Goal: Task Accomplishment & Management: Use online tool/utility

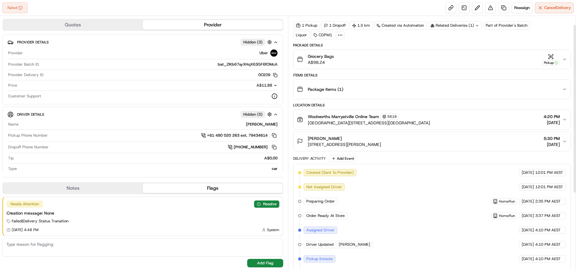
scroll to position [14, 0]
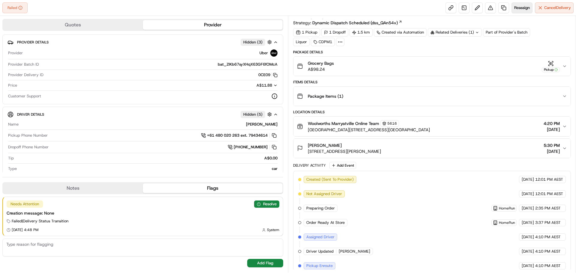
click at [519, 9] on span "Reassign" at bounding box center [522, 7] width 16 height 5
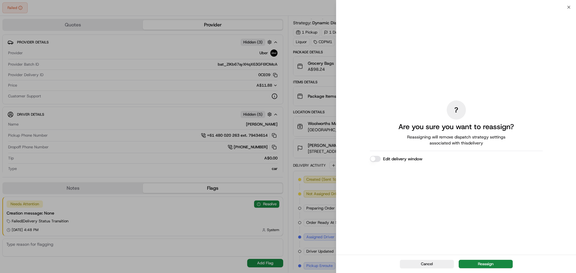
click at [501, 263] on button "Reassign" at bounding box center [486, 264] width 54 height 8
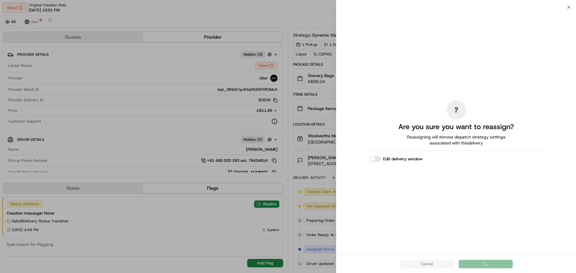
scroll to position [0, 0]
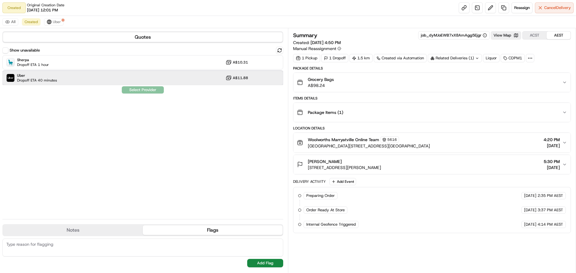
click at [51, 79] on span "Dropoff ETA 40 minutes" at bounding box center [37, 80] width 40 height 5
click at [146, 91] on button "Assign Provider" at bounding box center [143, 89] width 43 height 7
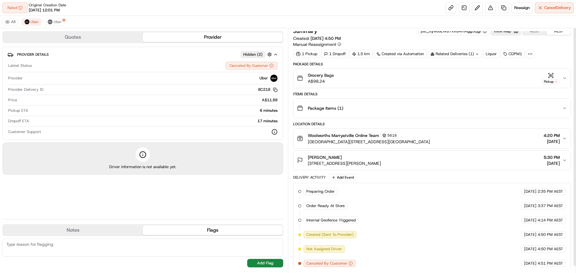
scroll to position [7, 0]
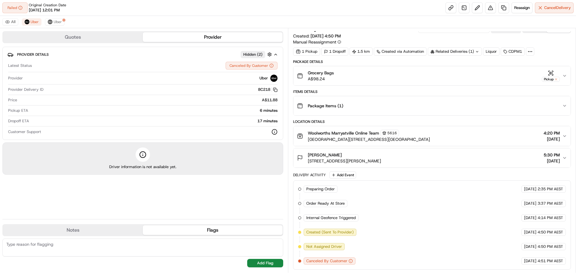
click at [461, 53] on div "Related Deliveries (1)" at bounding box center [455, 51] width 54 height 8
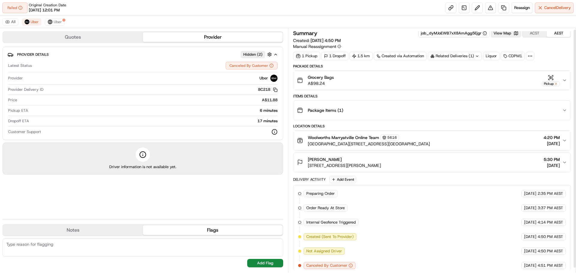
scroll to position [0, 0]
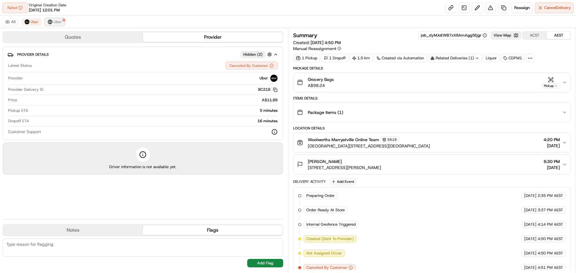
click at [54, 22] on span "Uber" at bounding box center [58, 22] width 8 height 5
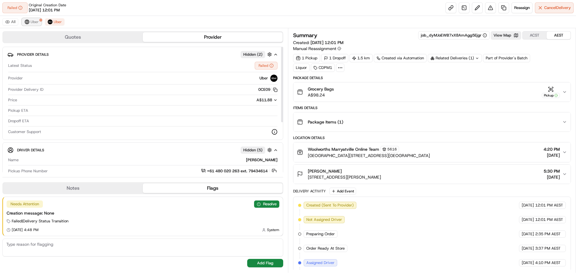
click at [34, 19] on button "Uber" at bounding box center [32, 21] width 20 height 7
